Goal: Check status

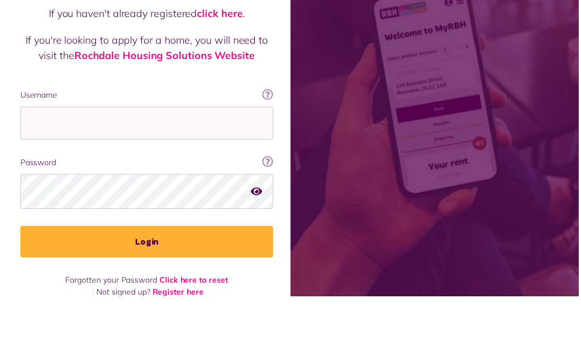
scroll to position [79, 0]
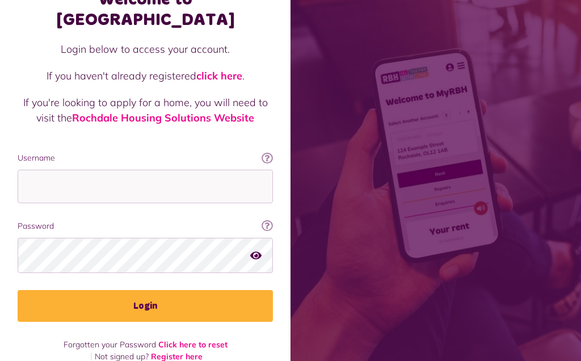
type input "**********"
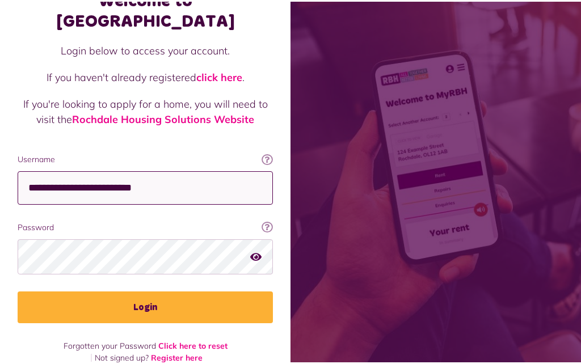
scroll to position [75, 0]
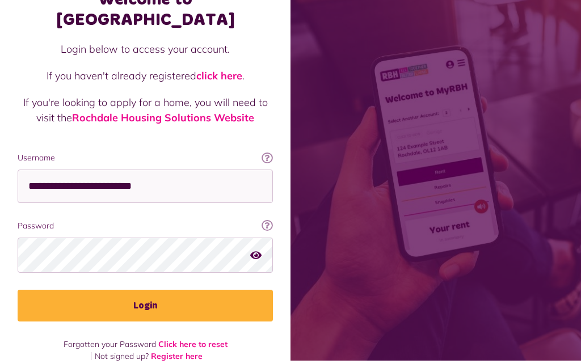
click at [288, 115] on div "Welcome to [GEOGRAPHIC_DATA] Login below to access your account. If you haven't…" at bounding box center [145, 154] width 290 height 458
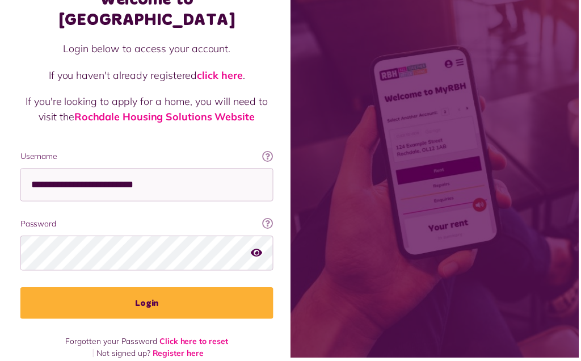
scroll to position [79, 0]
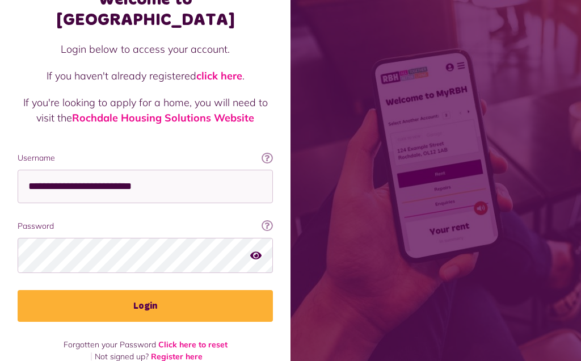
click at [162, 293] on button "Login" at bounding box center [145, 306] width 255 height 32
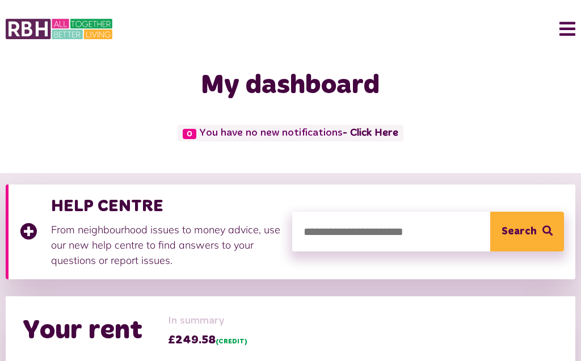
click at [140, 332] on h2 "Your rent" at bounding box center [83, 330] width 120 height 33
click at [225, 328] on div "In summary £249.58 (CREDIT)" at bounding box center [207, 330] width 79 height 35
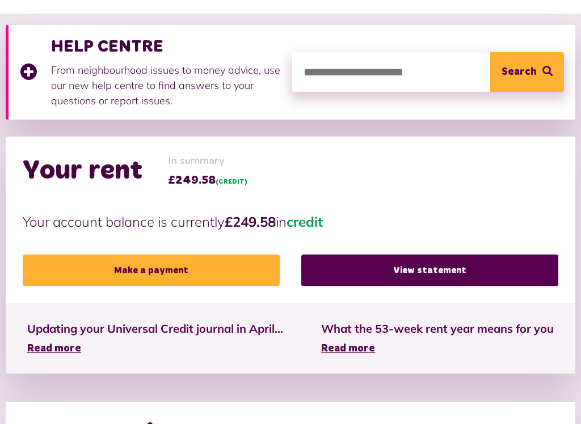
scroll to position [159, 0]
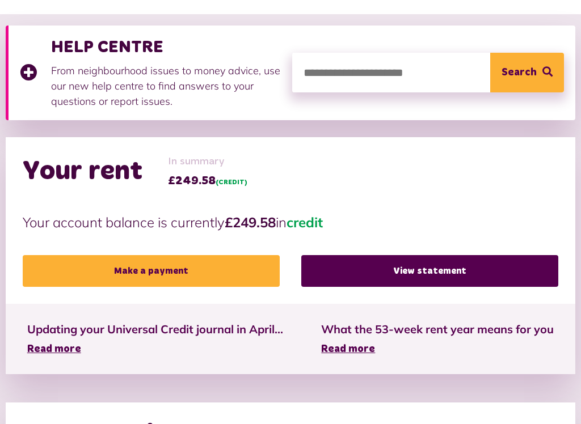
click at [458, 272] on link "View statement" at bounding box center [429, 271] width 257 height 32
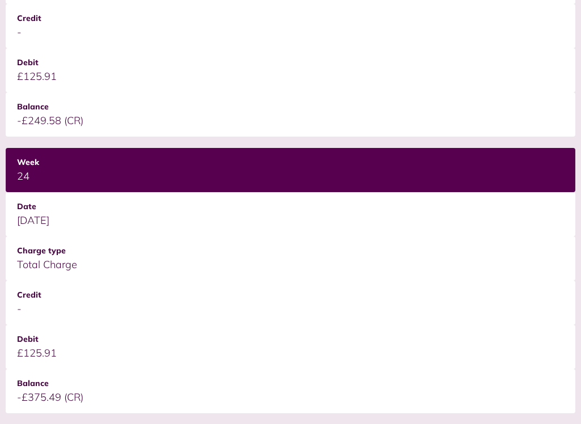
scroll to position [398, 0]
